Goal: Task Accomplishment & Management: Complete application form

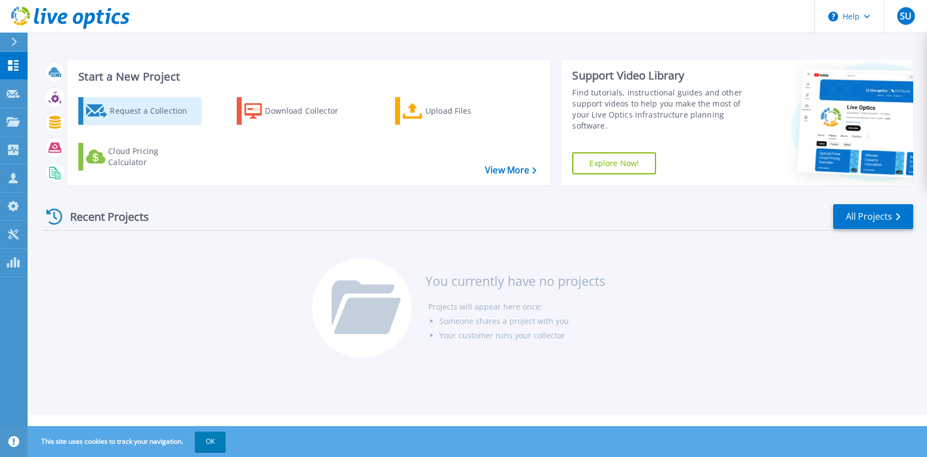
click at [146, 109] on div "Request a Collection" at bounding box center [154, 111] width 88 height 22
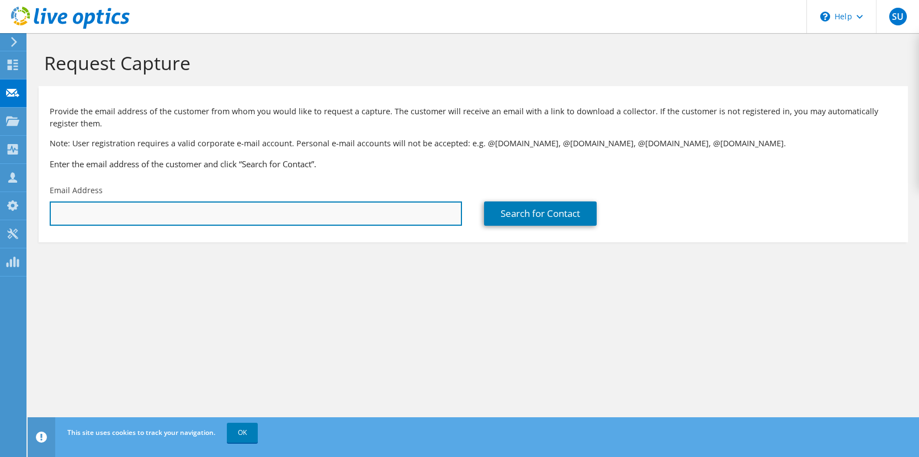
click at [145, 216] on input "text" at bounding box center [256, 213] width 412 height 24
click at [319, 216] on input "text" at bounding box center [256, 213] width 412 height 24
paste input "yasin.calkaya@arcelik-lg.com"
type input "yasin.calkaya@arcelik-lg.com"
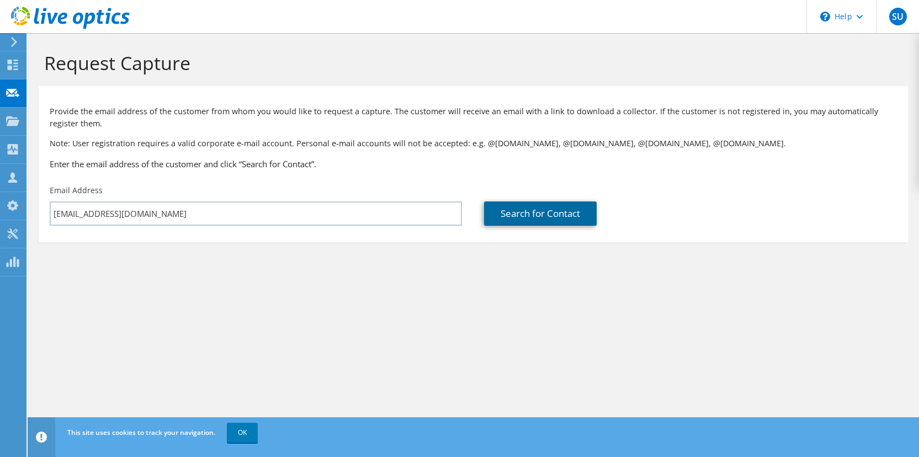
click at [516, 212] on link "Search for Contact" at bounding box center [540, 213] width 113 height 24
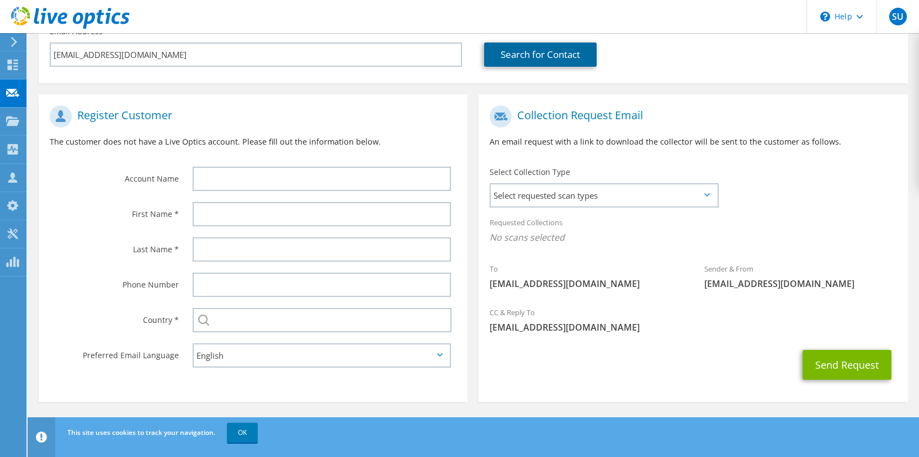
scroll to position [159, 0]
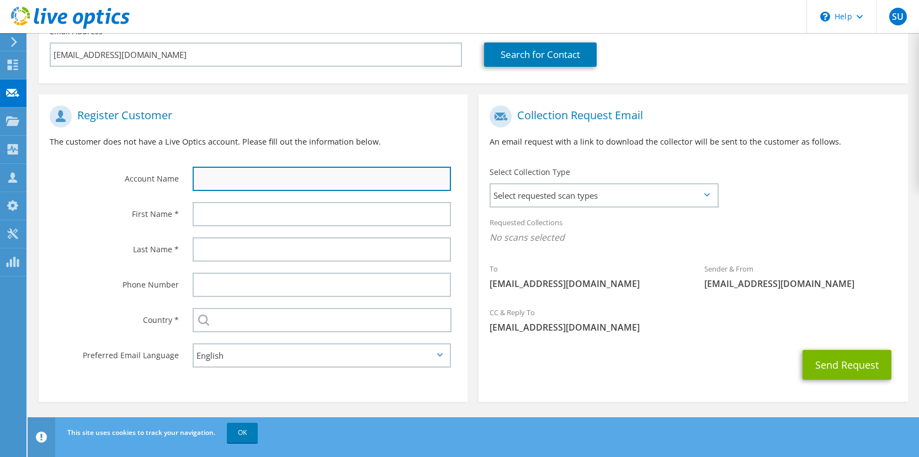
click at [199, 180] on input "text" at bounding box center [322, 179] width 258 height 24
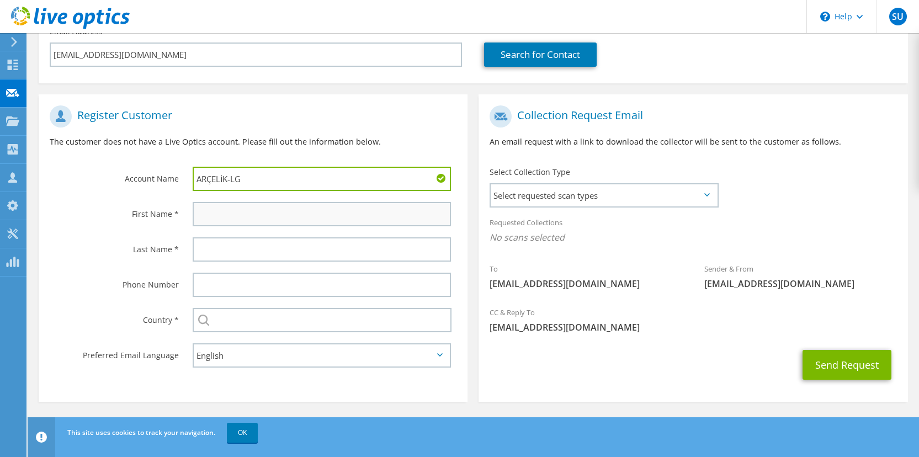
type input "ARÇELİK-LG"
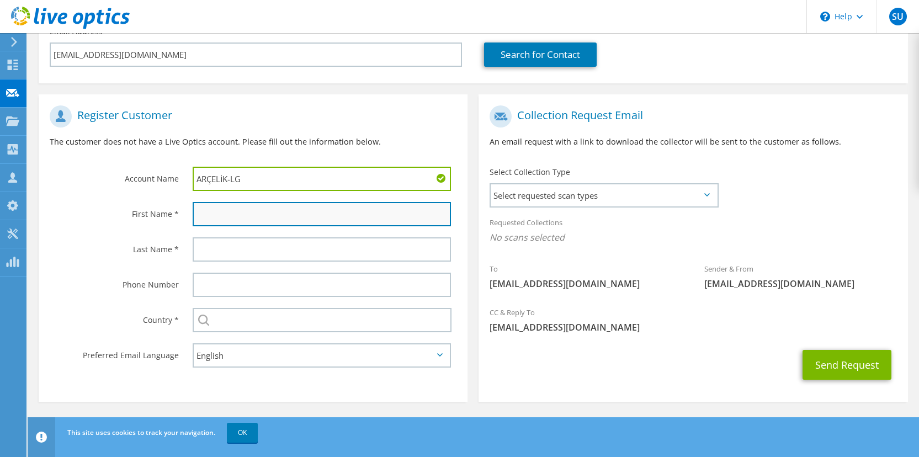
click at [237, 206] on input "text" at bounding box center [322, 214] width 258 height 24
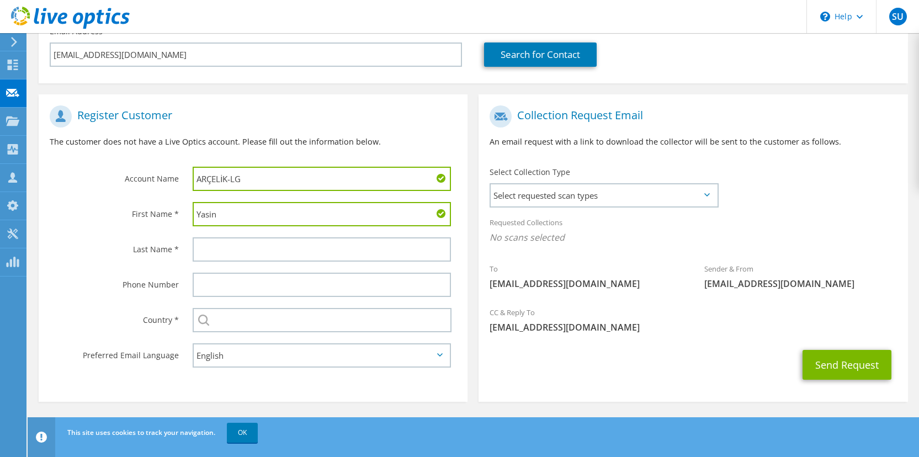
type input "Yasin"
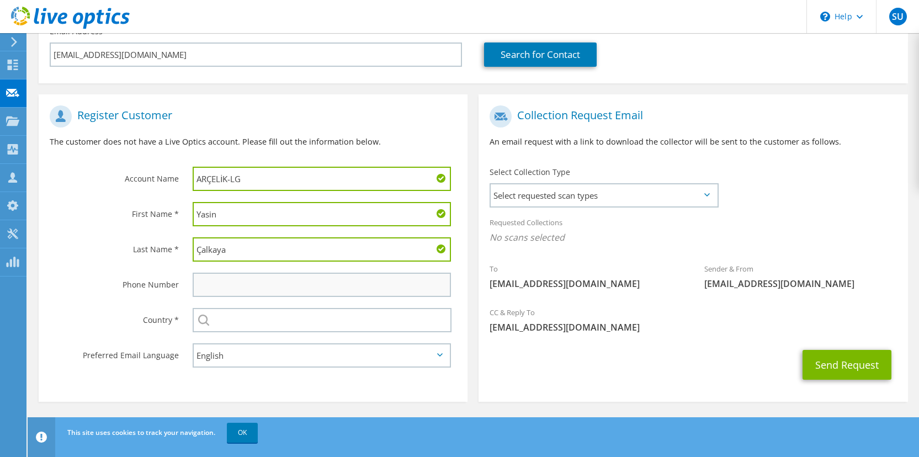
type input "Çalkaya"
click at [233, 279] on input "text" at bounding box center [322, 285] width 258 height 24
paste input "+90 532 787 1518"
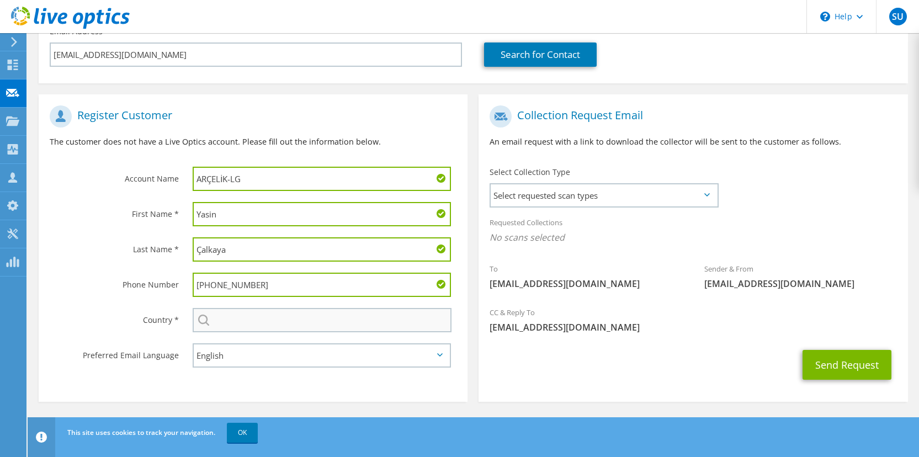
type input "+90 532 787 1518"
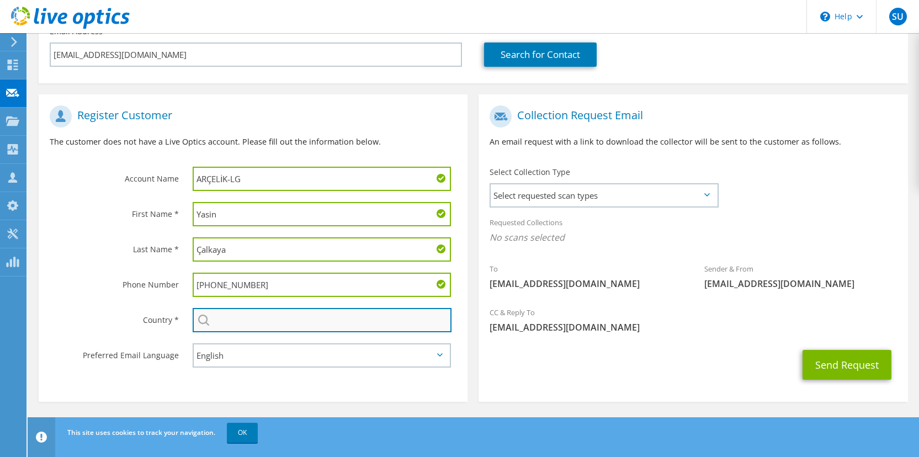
click at [255, 324] on input "text" at bounding box center [322, 320] width 259 height 24
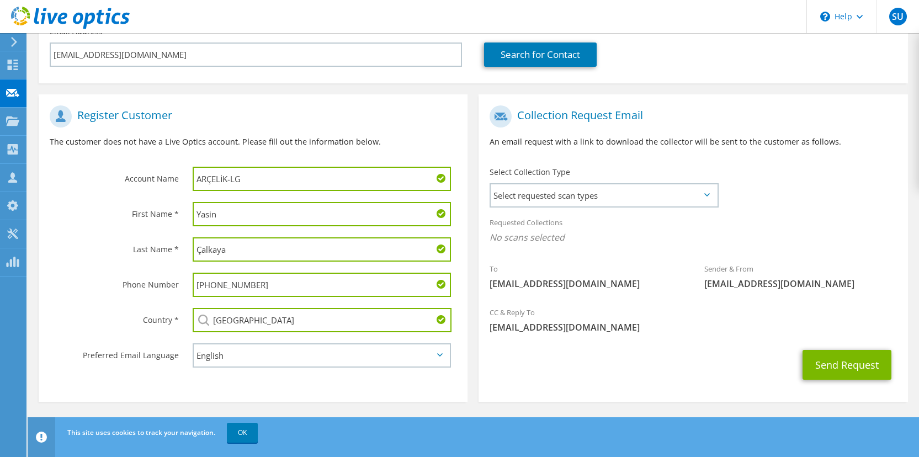
type input "[GEOGRAPHIC_DATA]"
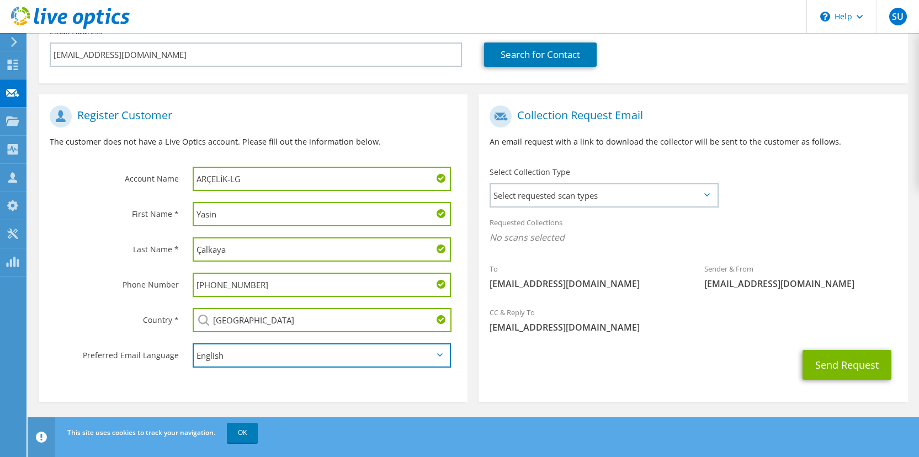
click at [271, 359] on select "English Deutsch Español Français Italiano Polski Português Русский 한국어 中文 日本語" at bounding box center [322, 355] width 258 height 24
click at [193, 344] on select "English Deutsch Español Français Italiano Polski Português Русский 한국어 中文 日本語" at bounding box center [322, 355] width 258 height 24
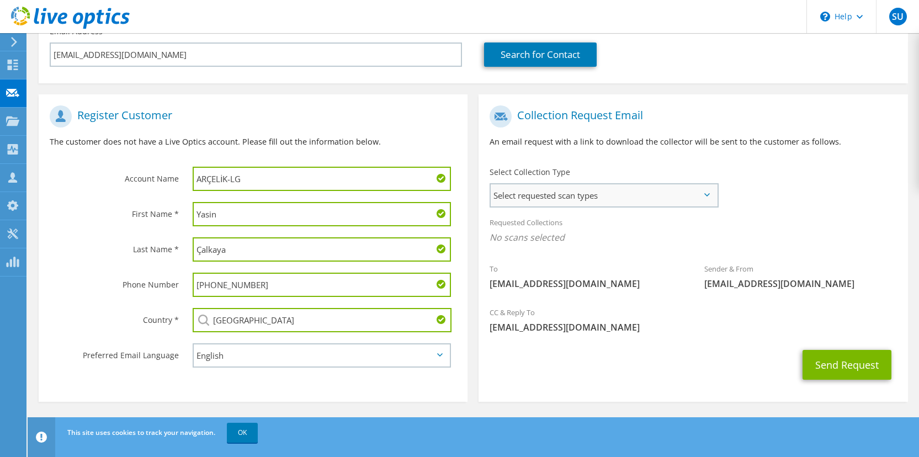
click at [615, 195] on span "Select requested scan types" at bounding box center [603, 195] width 226 height 22
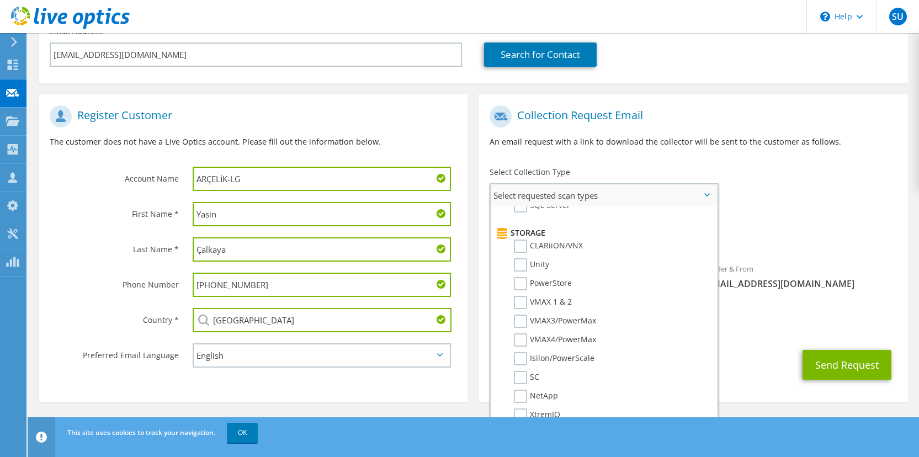
scroll to position [177, 0]
click at [519, 263] on label "Unity" at bounding box center [531, 264] width 35 height 13
click at [0, 0] on input "Unity" at bounding box center [0, 0] width 0 height 0
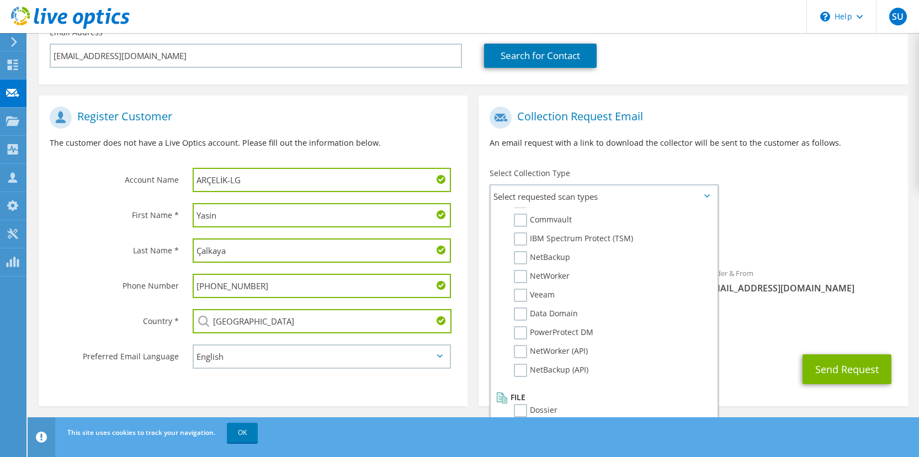
scroll to position [163, 0]
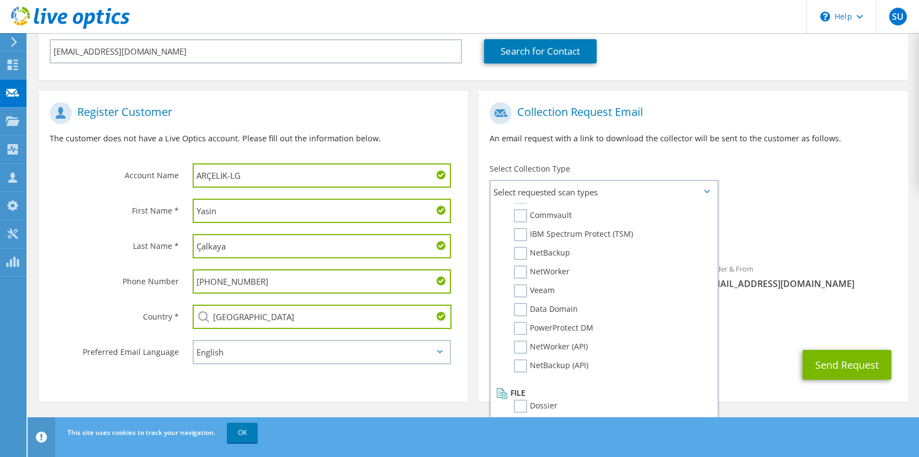
click at [795, 199] on div "To yasin.calkaya@arcelik-lg.com Sender & From liveoptics@liveoptics.com" at bounding box center [692, 199] width 429 height 204
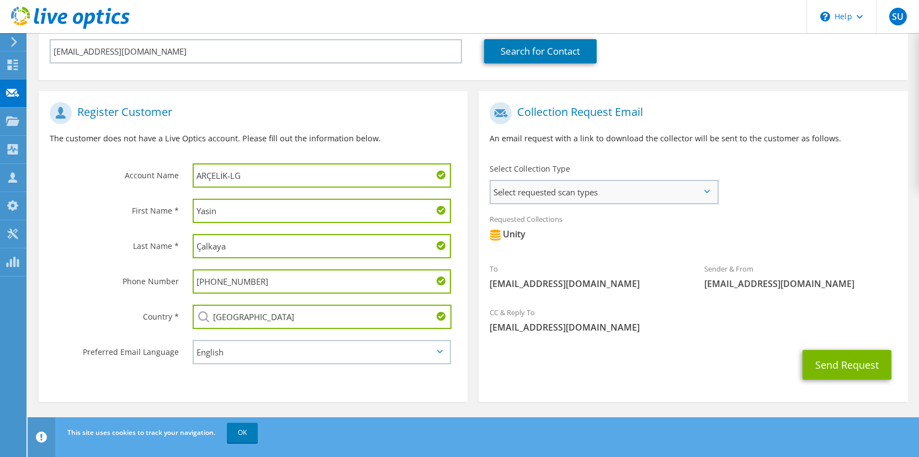
click at [593, 189] on span "Select requested scan types" at bounding box center [603, 192] width 226 height 22
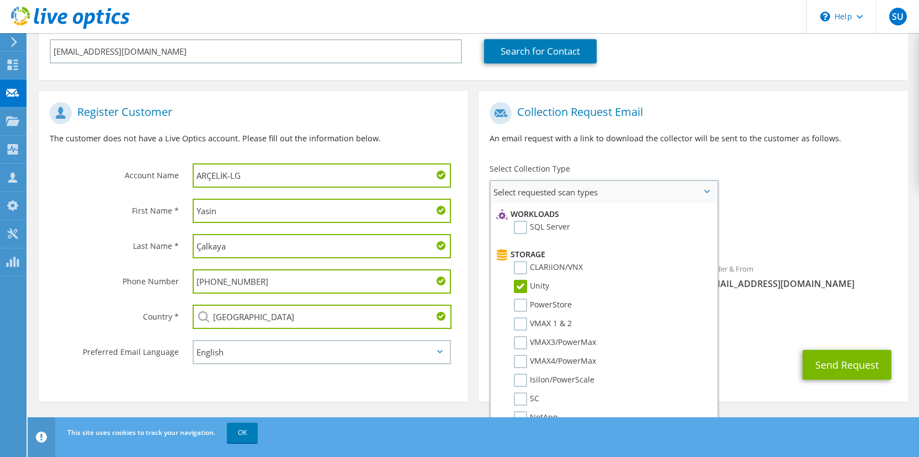
scroll to position [152, 0]
click at [786, 215] on div "Requested Collections No scans selected Unity" at bounding box center [692, 229] width 429 height 44
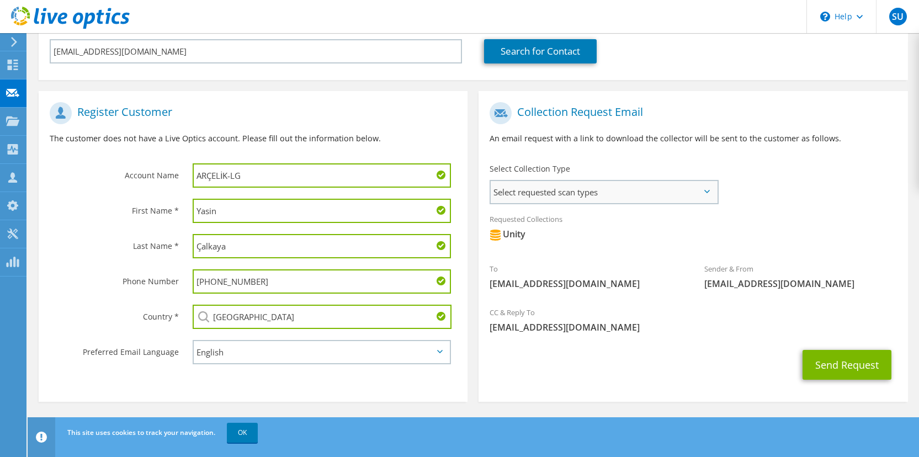
click at [558, 191] on span "Select requested scan types" at bounding box center [603, 192] width 226 height 22
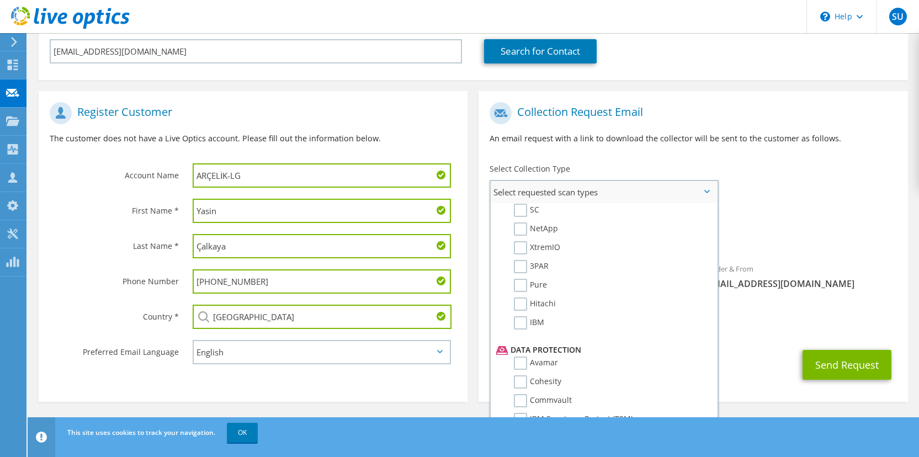
scroll to position [352, 0]
click at [775, 217] on div "Requested Collections No scans selected Unity" at bounding box center [692, 229] width 429 height 44
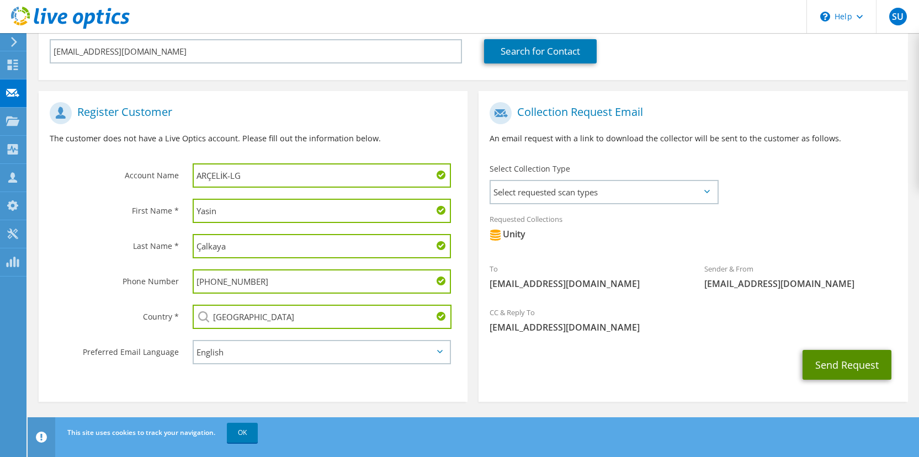
click at [835, 365] on button "Send Request" at bounding box center [846, 365] width 89 height 30
